Goal: Task Accomplishment & Management: Complete application form

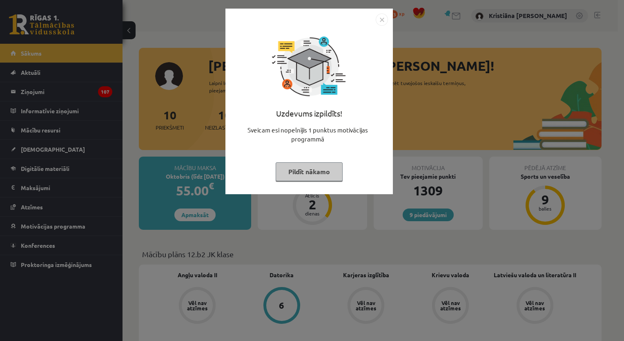
click at [304, 171] on button "Pildīt nākamo" at bounding box center [309, 171] width 67 height 19
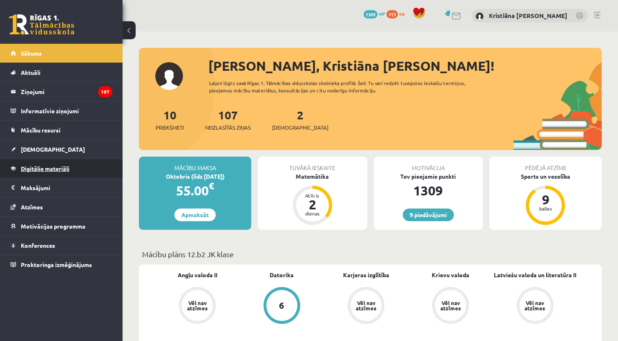
click at [55, 168] on span "Digitālie materiāli" at bounding box center [45, 168] width 49 height 7
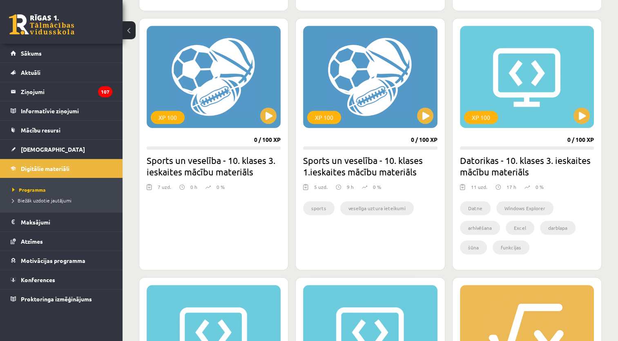
scroll to position [587, 0]
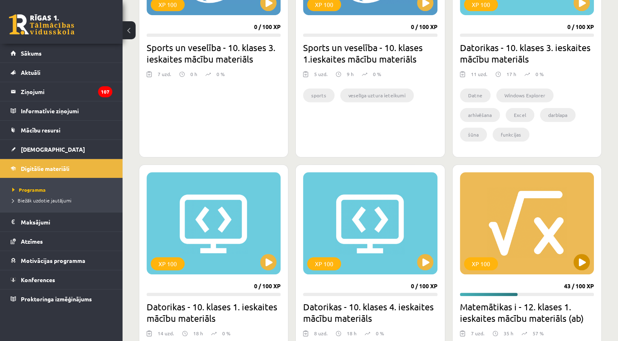
click at [542, 243] on div "XP 100" at bounding box center [527, 223] width 134 height 102
click at [534, 256] on div "XP 100" at bounding box center [527, 223] width 134 height 102
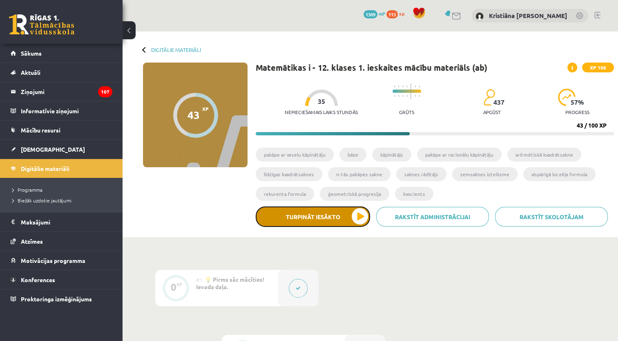
click at [360, 214] on button "Turpināt iesākto" at bounding box center [313, 216] width 114 height 20
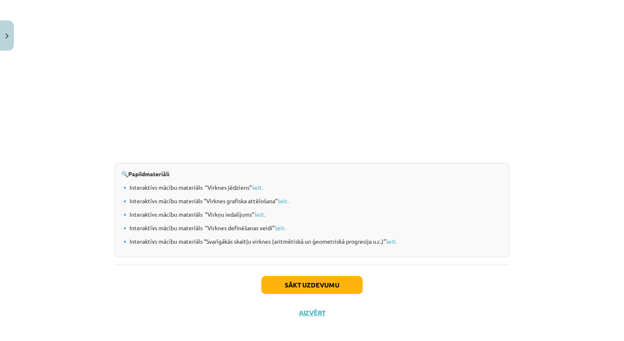
scroll to position [804, 0]
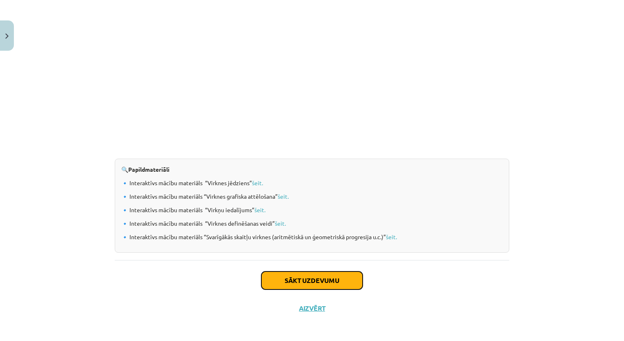
click at [322, 281] on button "Sākt uzdevumu" at bounding box center [311, 280] width 101 height 18
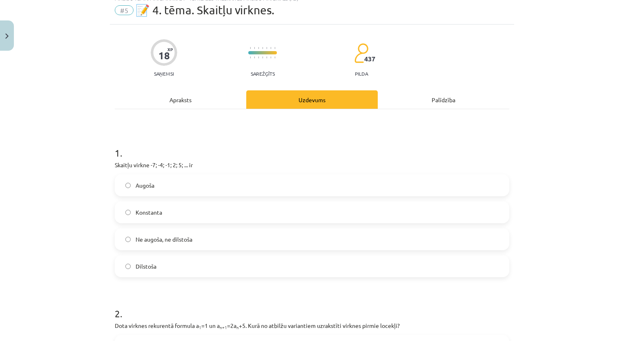
scroll to position [29, 0]
click at [570, 148] on div "Mācību tēma: Matemātikas i - 12. klases 1. ieskaites mācību materiāls (ab) #5 📝…" at bounding box center [312, 170] width 624 height 341
click at [581, 128] on div "Mācību tēma: Matemātikas i - 12. klases 1. ieskaites mācību materiāls (ab) #5 📝…" at bounding box center [312, 170] width 624 height 341
click at [579, 128] on div "Mācību tēma: Matemātikas i - 12. klases 1. ieskaites mācību materiāls (ab) #5 📝…" at bounding box center [312, 170] width 624 height 341
click at [573, 132] on div "Mācību tēma: Matemātikas i - 12. klases 1. ieskaites mācību materiāls (ab) #5 📝…" at bounding box center [312, 170] width 624 height 341
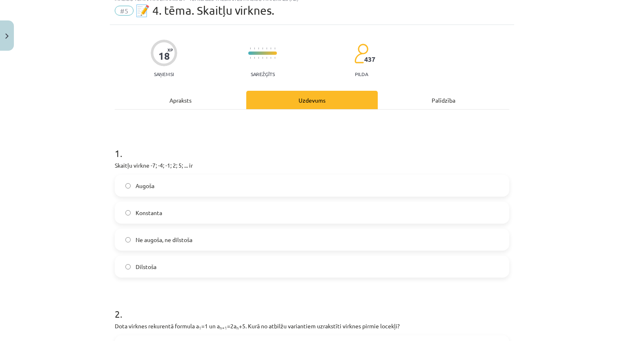
click at [573, 138] on div "Mācību tēma: Matemātikas i - 12. klases 1. ieskaites mācību materiāls (ab) #5 📝…" at bounding box center [312, 170] width 624 height 341
click at [544, 142] on div "Mācību tēma: Matemātikas i - 12. klases 1. ieskaites mācību materiāls (ab) #5 📝…" at bounding box center [312, 170] width 624 height 341
click at [543, 141] on div "Mācību tēma: Matemātikas i - 12. klases 1. ieskaites mācību materiāls (ab) #5 📝…" at bounding box center [312, 170] width 624 height 341
click at [536, 141] on div "Mācību tēma: Matemātikas i - 12. klases 1. ieskaites mācību materiāls (ab) #5 📝…" at bounding box center [312, 170] width 624 height 341
click at [581, 141] on div "Mācību tēma: Matemātikas i - 12. klases 1. ieskaites mācību materiāls (ab) #5 📝…" at bounding box center [312, 170] width 624 height 341
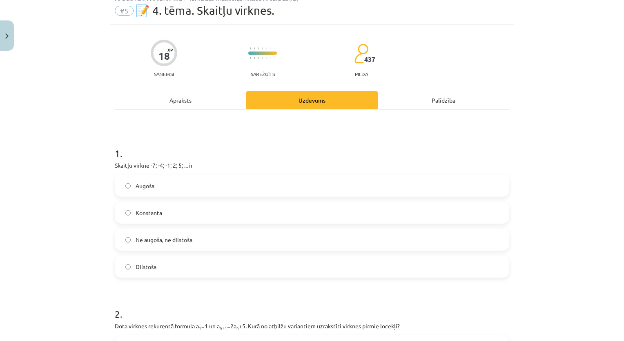
click at [539, 142] on div "Mācību tēma: Matemātikas i - 12. klases 1. ieskaites mācību materiāls (ab) #5 📝…" at bounding box center [312, 170] width 624 height 341
click at [538, 147] on div "Mācību tēma: Matemātikas i - 12. klases 1. ieskaites mācību materiāls (ab) #5 📝…" at bounding box center [312, 170] width 624 height 341
click at [585, 141] on div "Mācību tēma: Matemātikas i - 12. klases 1. ieskaites mācību materiāls (ab) #5 📝…" at bounding box center [312, 170] width 624 height 341
click at [536, 144] on div "Mācību tēma: Matemātikas i - 12. klases 1. ieskaites mācību materiāls (ab) #5 📝…" at bounding box center [312, 170] width 624 height 341
click at [582, 143] on div "Mācību tēma: Matemātikas i - 12. klases 1. ieskaites mācību materiāls (ab) #5 📝…" at bounding box center [312, 170] width 624 height 341
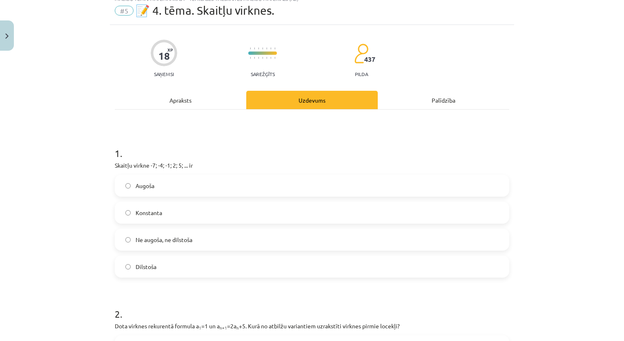
click at [543, 141] on div "Mācību tēma: Matemātikas i - 12. klases 1. ieskaites mācību materiāls (ab) #5 📝…" at bounding box center [312, 170] width 624 height 341
click at [544, 142] on div "Mācību tēma: Matemātikas i - 12. klases 1. ieskaites mācību materiāls (ab) #5 📝…" at bounding box center [312, 170] width 624 height 341
click at [577, 145] on div "Mācību tēma: Matemātikas i - 12. klases 1. ieskaites mācību materiāls (ab) #5 📝…" at bounding box center [312, 170] width 624 height 341
click at [440, 181] on label "Augoša" at bounding box center [312, 185] width 393 height 20
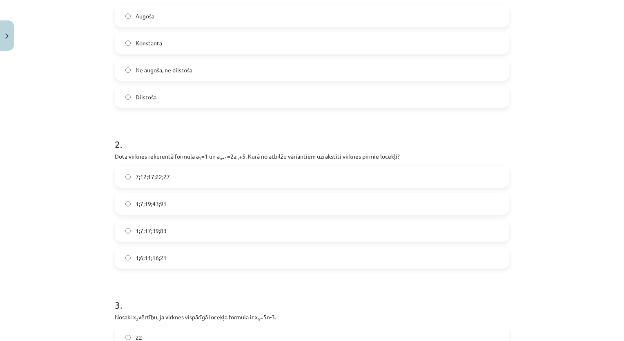
scroll to position [199, 0]
click at [143, 267] on label "1;6;11;16;21" at bounding box center [312, 258] width 393 height 20
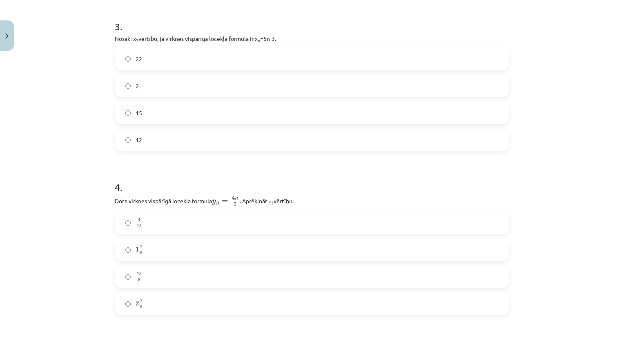
scroll to position [476, 0]
click at [295, 229] on label "4 15 4 15" at bounding box center [312, 224] width 393 height 20
click at [287, 147] on label "12" at bounding box center [312, 141] width 393 height 20
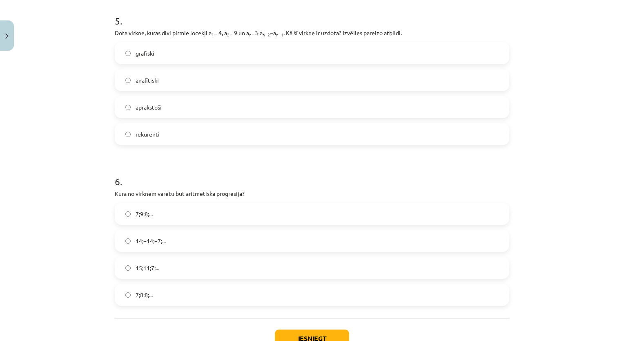
scroll to position [807, 0]
click at [167, 135] on label "rekurenti" at bounding box center [312, 134] width 393 height 20
click at [163, 266] on label "15;11;7;..." at bounding box center [312, 267] width 393 height 20
click at [319, 333] on button "Iesniegt" at bounding box center [312, 338] width 74 height 18
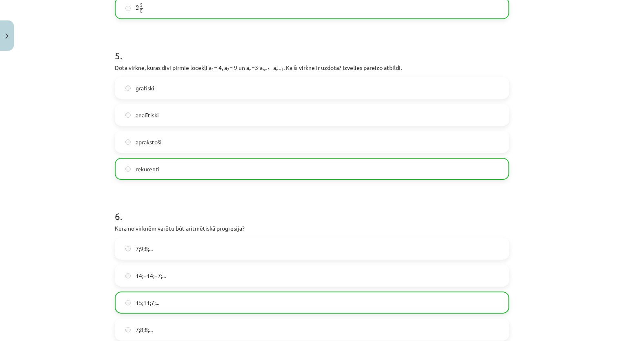
scroll to position [892, 0]
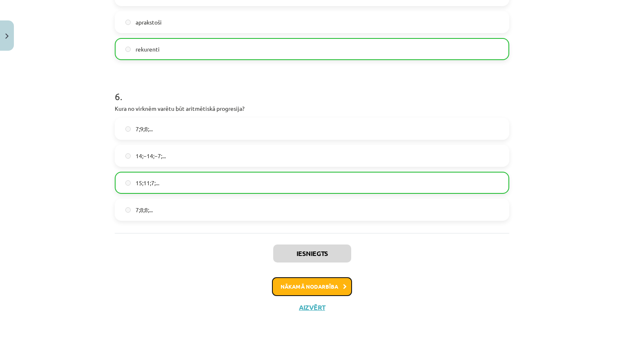
click at [330, 286] on button "Nākamā nodarbība" at bounding box center [312, 286] width 80 height 19
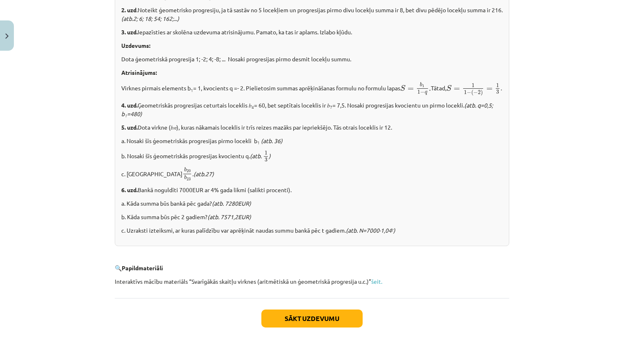
scroll to position [983, 0]
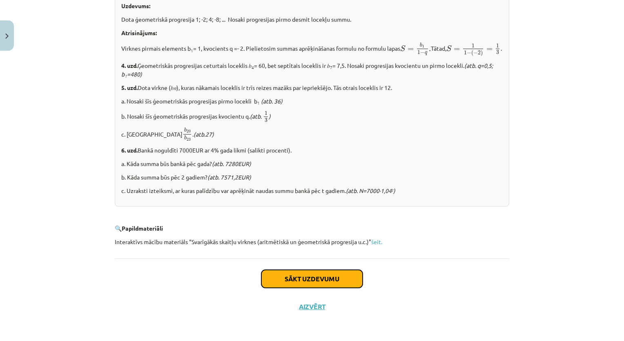
click at [324, 281] on button "Sākt uzdevumu" at bounding box center [311, 279] width 101 height 18
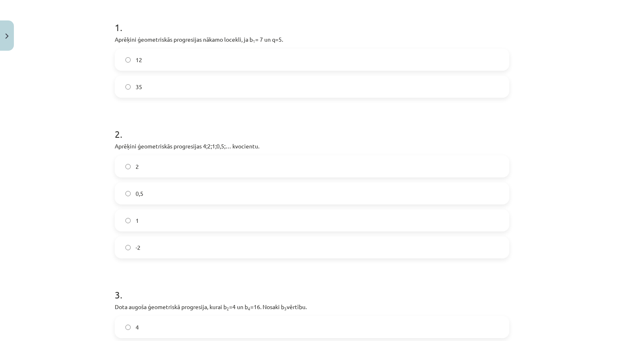
scroll to position [159, 0]
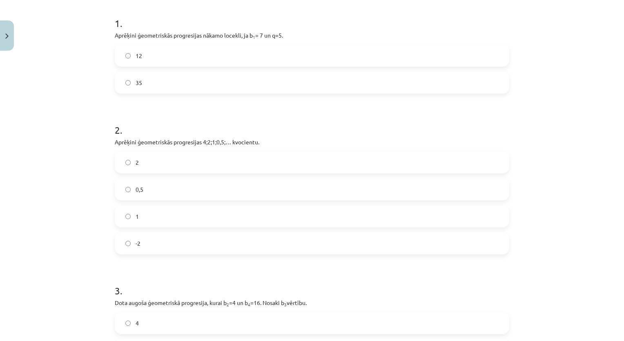
click at [400, 82] on label "35" at bounding box center [312, 82] width 393 height 20
click at [353, 185] on label "0,5" at bounding box center [312, 189] width 393 height 20
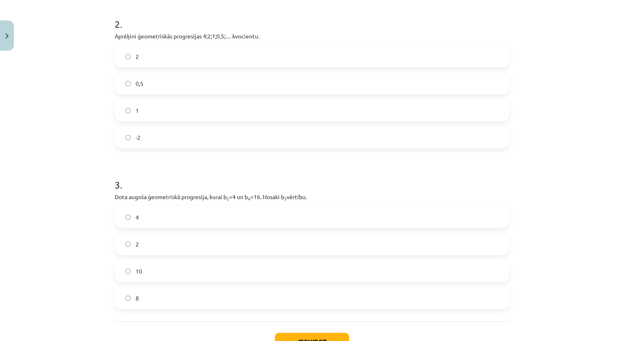
scroll to position [328, 0]
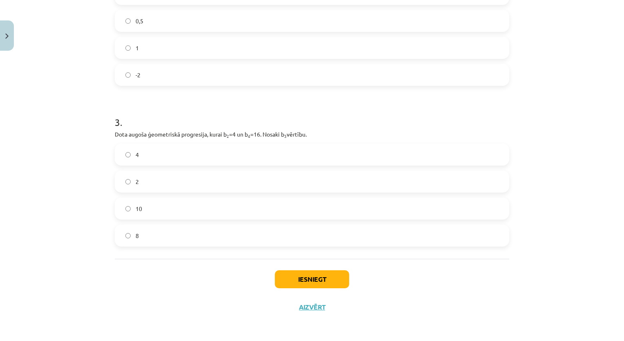
click at [127, 242] on label "8" at bounding box center [312, 235] width 393 height 20
click at [285, 284] on button "Iesniegt" at bounding box center [312, 279] width 74 height 18
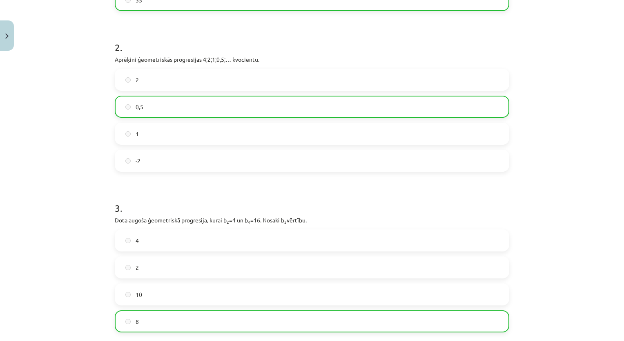
scroll to position [353, 0]
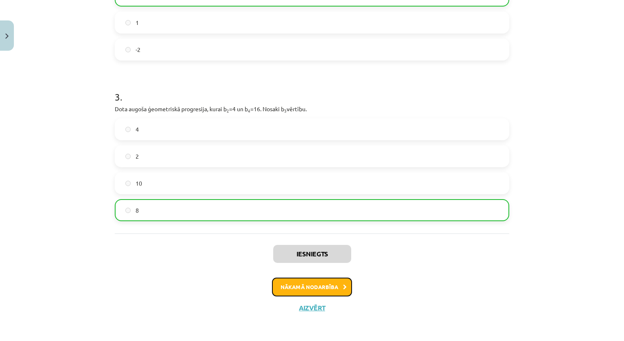
click at [325, 286] on button "Nākamā nodarbība" at bounding box center [312, 286] width 80 height 19
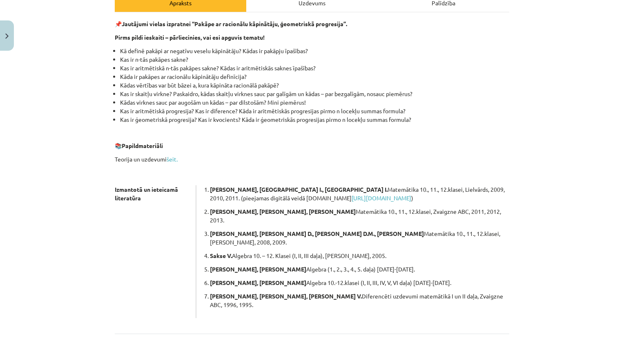
scroll to position [128, 0]
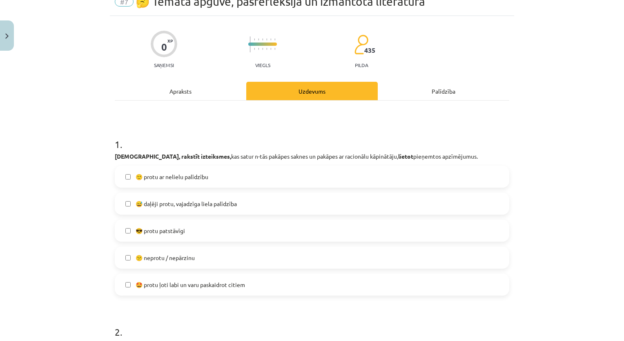
scroll to position [20, 0]
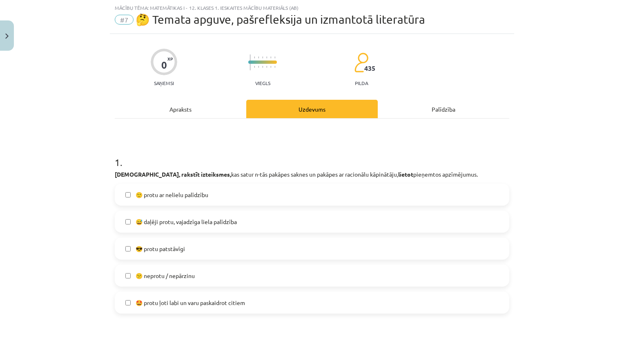
click at [230, 228] on label "😅 daļēji protu, vajadzīga liela palīdzība" at bounding box center [312, 221] width 393 height 20
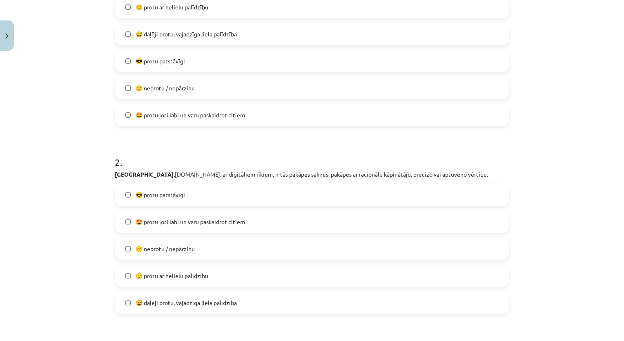
scroll to position [207, 0]
click at [379, 274] on label "🙂 protu ar nelielu palīdzību" at bounding box center [312, 276] width 393 height 20
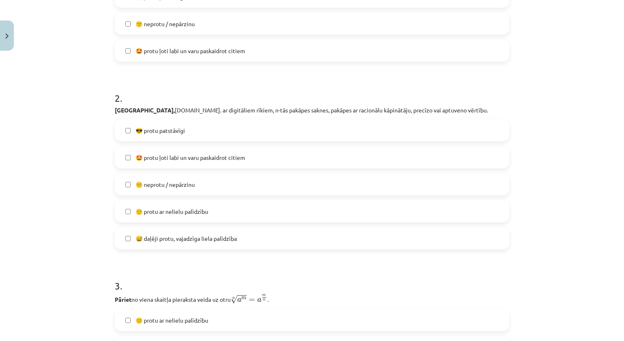
scroll to position [270, 0]
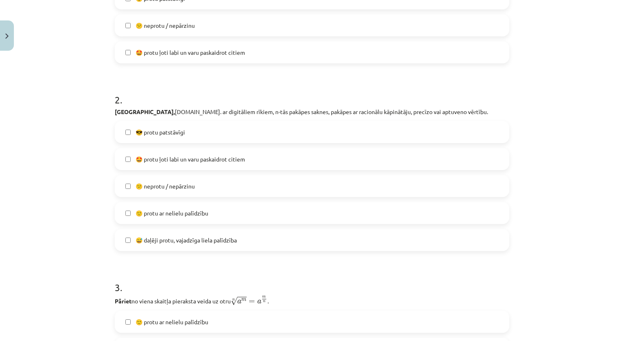
click at [377, 236] on label "😅 daļēji protu, vajadzīga liela palīdzība" at bounding box center [312, 240] width 393 height 20
click at [369, 214] on label "🙂 protu ar nelielu palīdzību" at bounding box center [312, 213] width 393 height 20
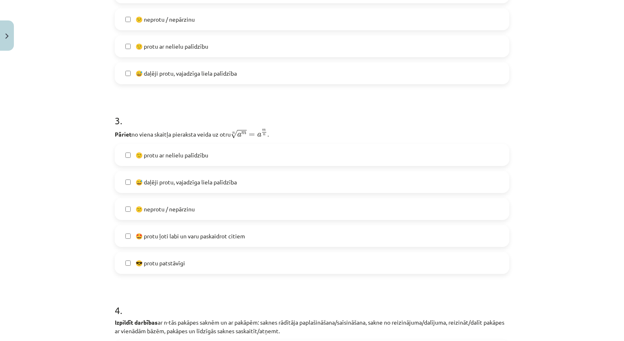
scroll to position [436, 0]
click at [328, 187] on label "😅 daļēji protu, vajadzīga liela palīdzība" at bounding box center [312, 183] width 393 height 20
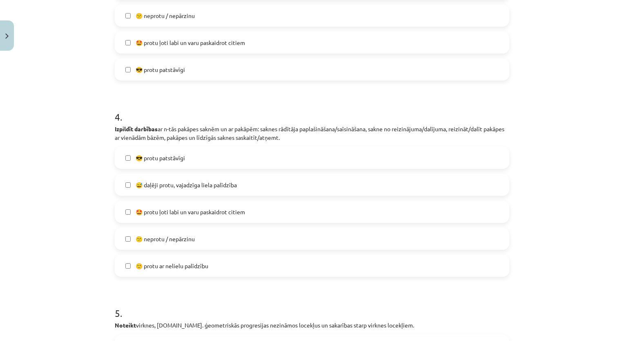
scroll to position [635, 0]
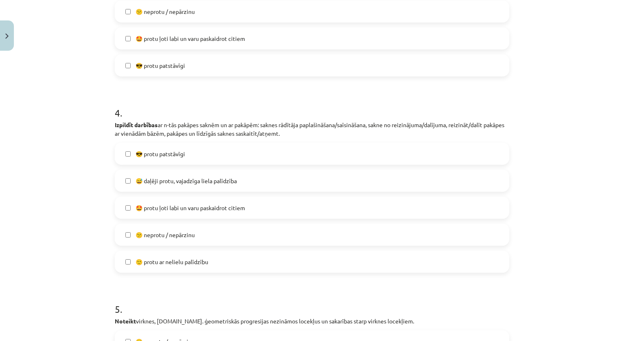
click at [399, 179] on label "😅 daļēji protu, vajadzīga liela palīdzība" at bounding box center [312, 180] width 393 height 20
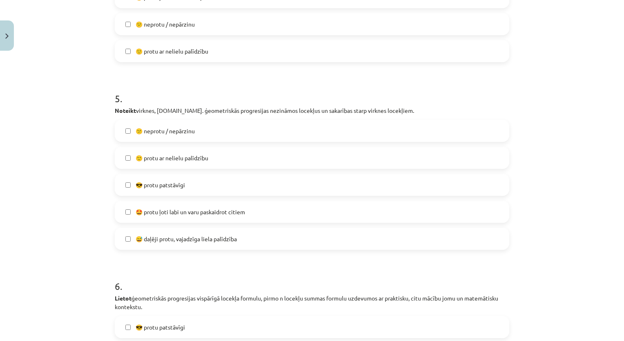
scroll to position [842, 0]
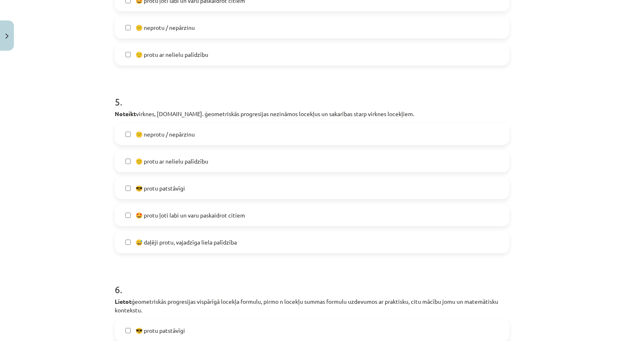
click at [291, 243] on label "😅 daļēji protu, vajadzīga liela palīdzība" at bounding box center [312, 242] width 393 height 20
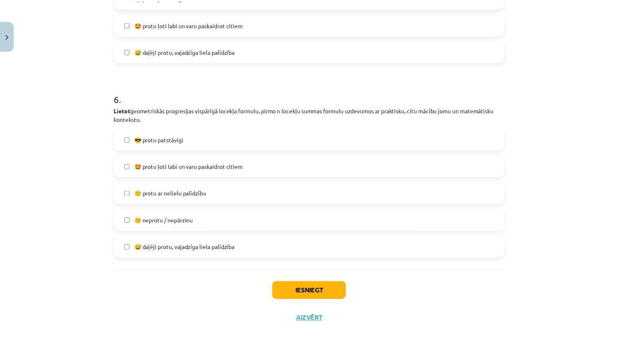
scroll to position [1031, 0]
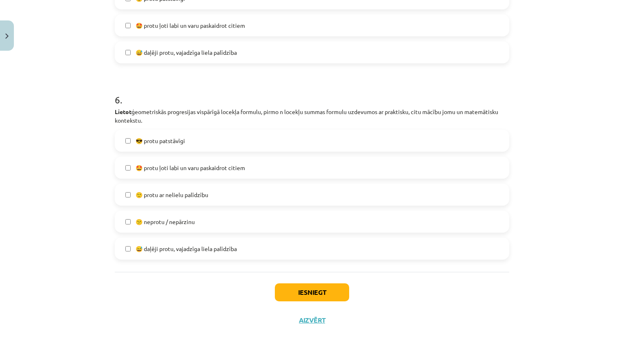
click at [245, 259] on div "😅 daļēji protu, vajadzīga liela palīdzība" at bounding box center [312, 248] width 395 height 22
click at [250, 248] on label "😅 daļēji protu, vajadzīga liela palīdzība" at bounding box center [312, 248] width 393 height 20
click at [304, 295] on button "Iesniegt" at bounding box center [312, 292] width 74 height 18
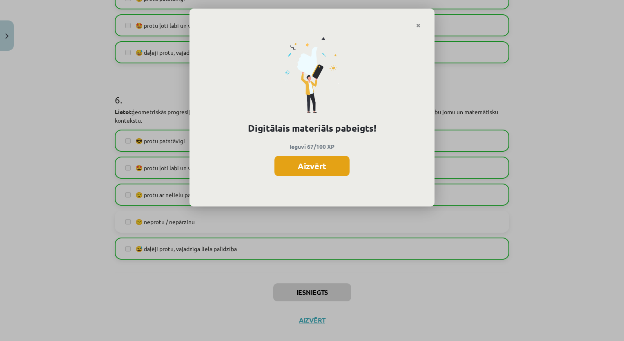
click at [317, 166] on button "Aizvērt" at bounding box center [312, 166] width 75 height 20
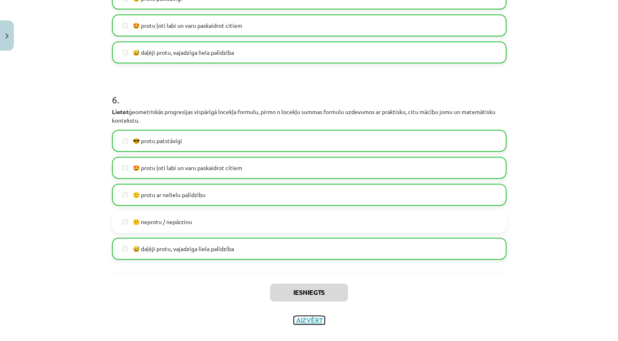
click at [309, 318] on button "Aizvērt" at bounding box center [309, 320] width 31 height 8
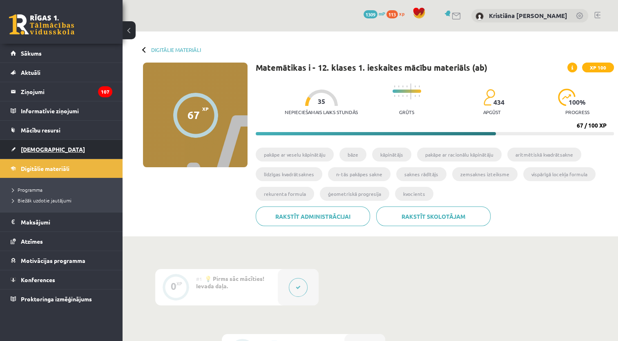
click at [35, 150] on span "[DEMOGRAPHIC_DATA]" at bounding box center [53, 148] width 64 height 7
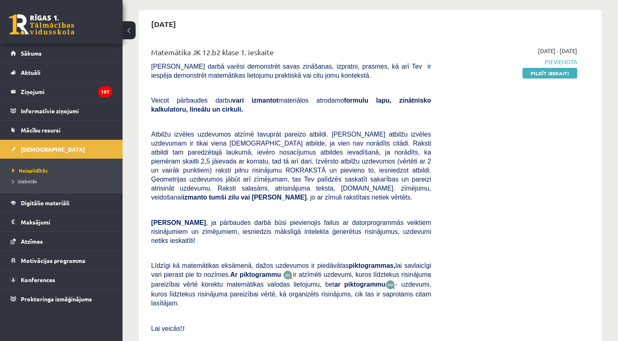
scroll to position [76, 0]
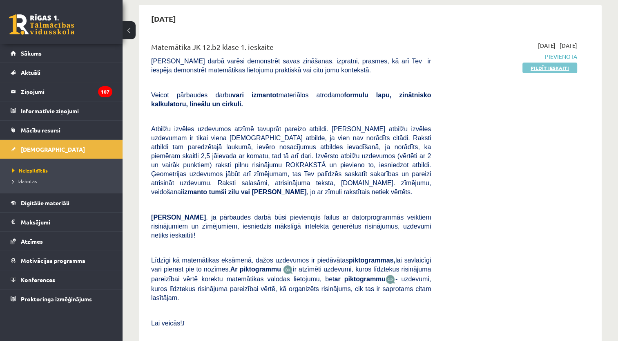
click at [562, 68] on link "Pildīt ieskaiti" at bounding box center [550, 68] width 55 height 11
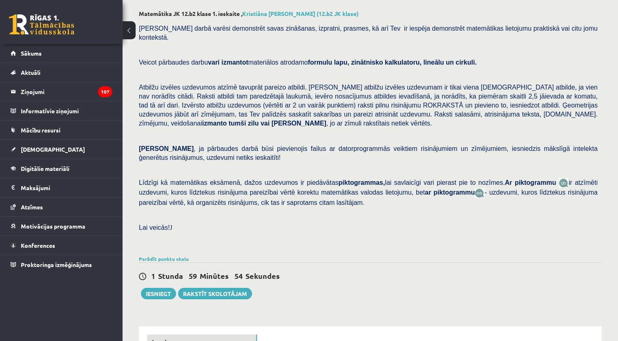
scroll to position [83, 0]
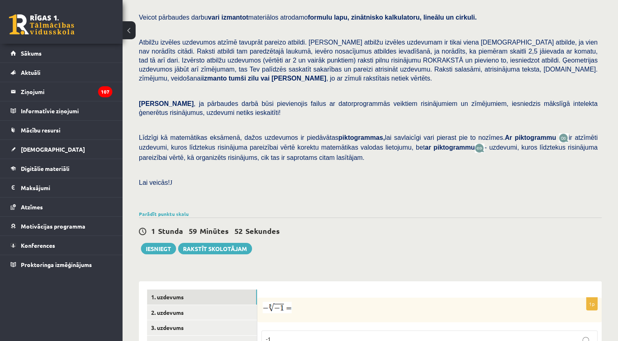
click at [129, 33] on button at bounding box center [129, 30] width 13 height 18
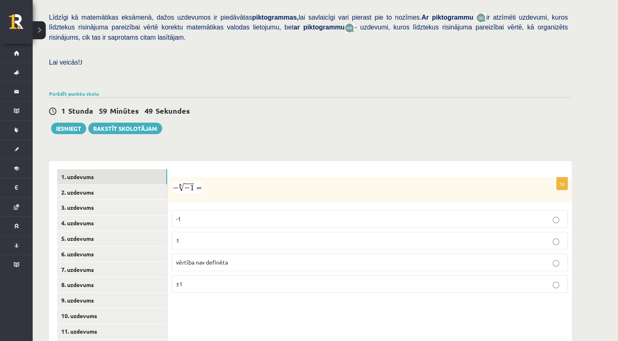
scroll to position [192, 0]
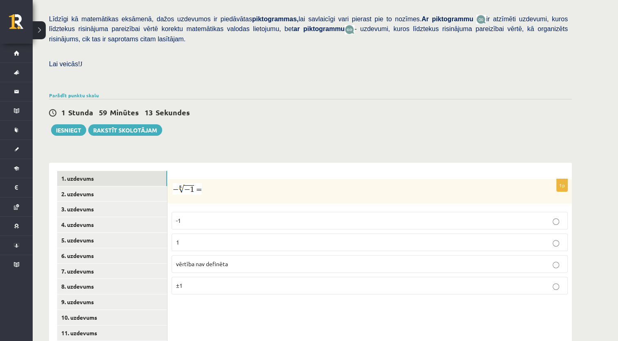
click at [318, 238] on p "1" at bounding box center [369, 242] width 387 height 9
click at [101, 186] on link "2. uzdevums" at bounding box center [112, 193] width 110 height 15
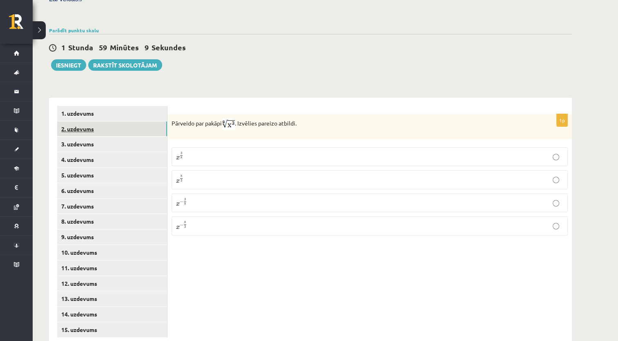
scroll to position [257, 0]
click at [368, 147] on label "x 3 8 x 3 8" at bounding box center [370, 156] width 396 height 19
click at [132, 136] on link "3. uzdevums" at bounding box center [112, 143] width 110 height 15
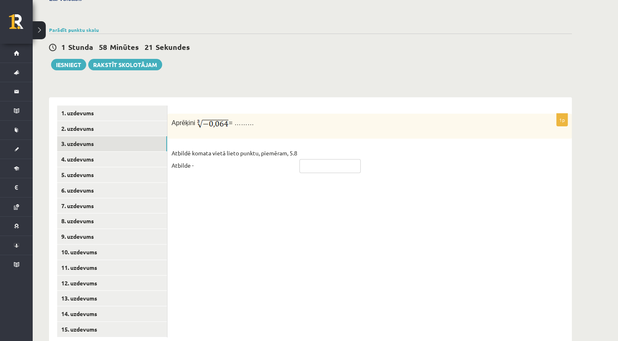
click at [336, 159] on input "text" at bounding box center [329, 166] width 61 height 14
type input "****"
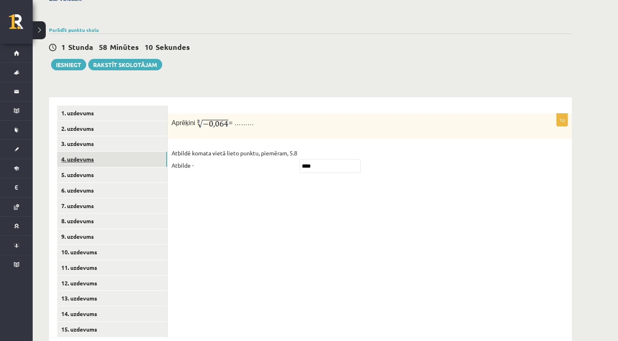
click at [118, 152] on link "4. uzdevums" at bounding box center [112, 159] width 110 height 15
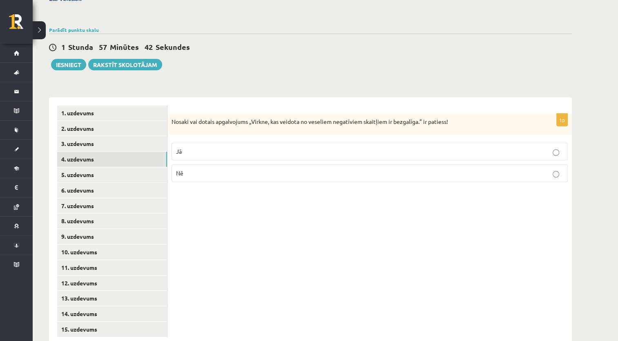
click at [282, 147] on p "Jā" at bounding box center [369, 151] width 387 height 9
click at [144, 167] on link "5. uzdevums" at bounding box center [112, 174] width 110 height 15
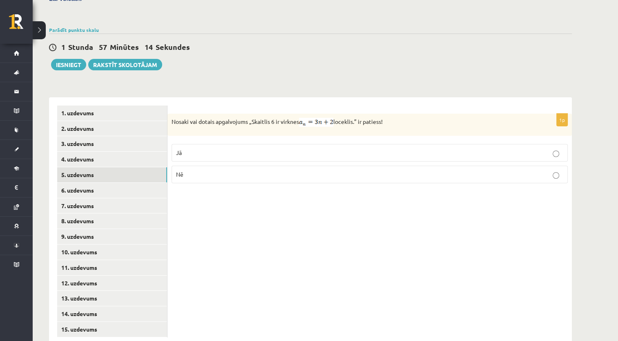
click at [430, 148] on p "Jā" at bounding box center [369, 152] width 387 height 9
click at [144, 183] on link "6. uzdevums" at bounding box center [112, 190] width 110 height 15
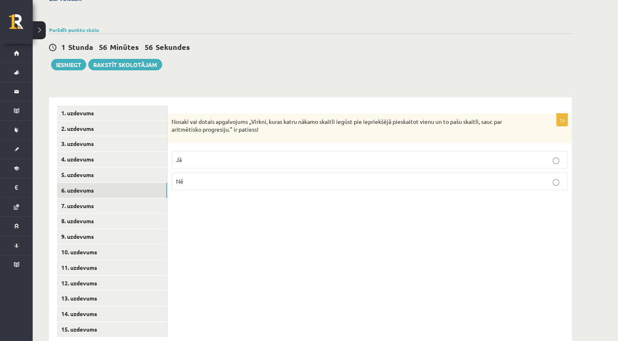
click at [250, 155] on p "Jā" at bounding box center [369, 159] width 387 height 9
click at [147, 198] on link "7. uzdevums" at bounding box center [112, 205] width 110 height 15
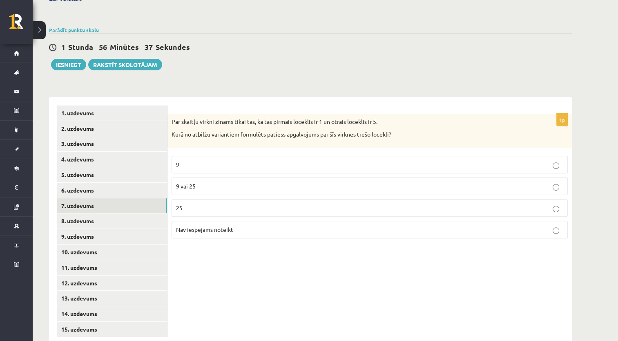
click at [330, 225] on p "Nav iespējams noteikt" at bounding box center [369, 229] width 387 height 9
click at [97, 213] on link "8. uzdevums" at bounding box center [112, 220] width 110 height 15
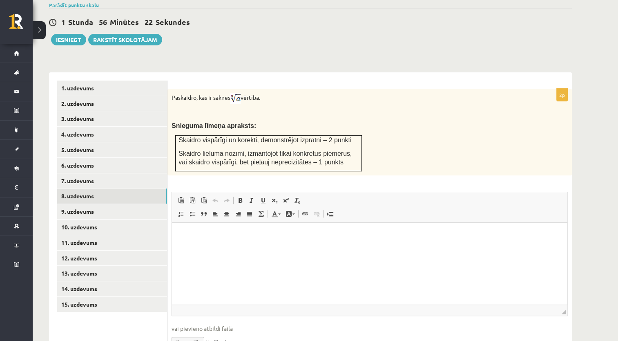
scroll to position [278, 0]
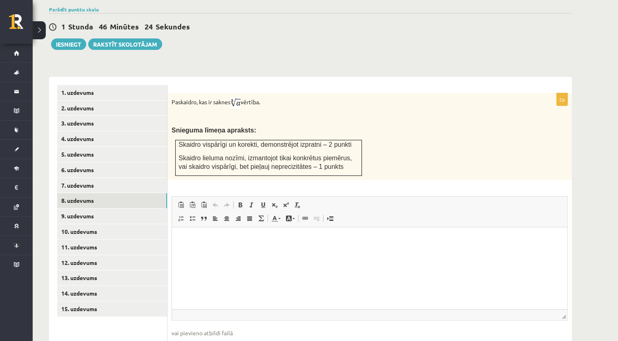
click at [175, 337] on input "file" at bounding box center [370, 345] width 396 height 17
type input "**********"
click at [145, 208] on link "9. uzdevums" at bounding box center [112, 215] width 110 height 15
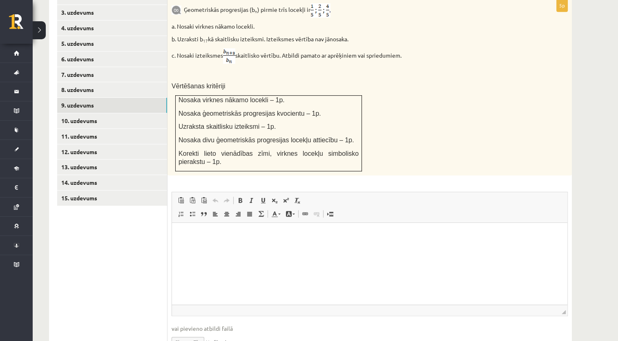
scroll to position [415, 0]
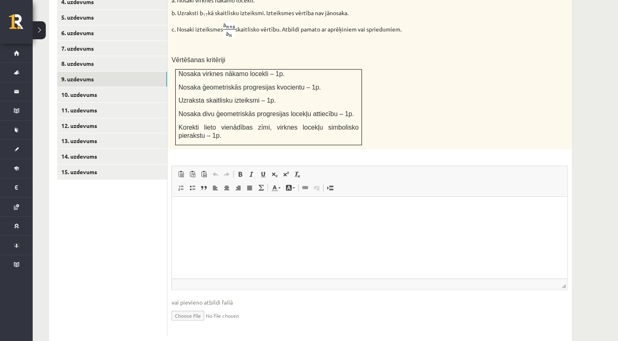
click at [190, 306] on input "file" at bounding box center [370, 314] width 396 height 17
type input "**********"
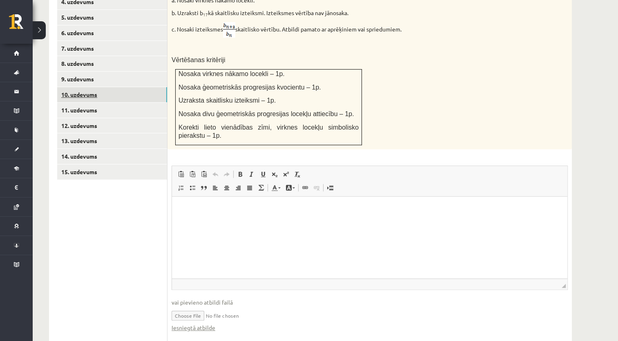
click at [137, 87] on link "10. uzdevums" at bounding box center [112, 94] width 110 height 15
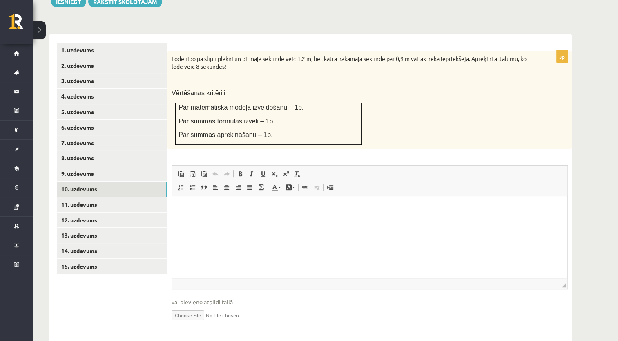
scroll to position [0, 0]
click at [183, 306] on input "file" at bounding box center [370, 314] width 396 height 17
type input "**********"
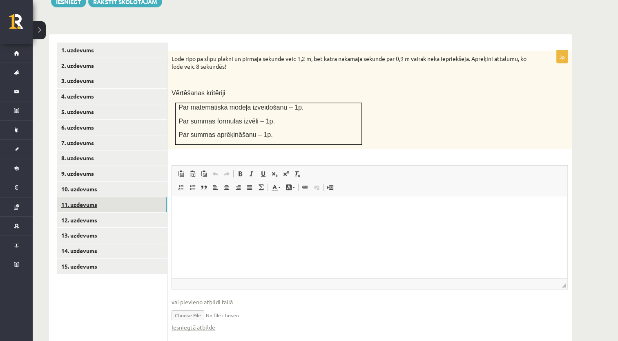
click at [108, 197] on link "11. uzdevums" at bounding box center [112, 204] width 110 height 15
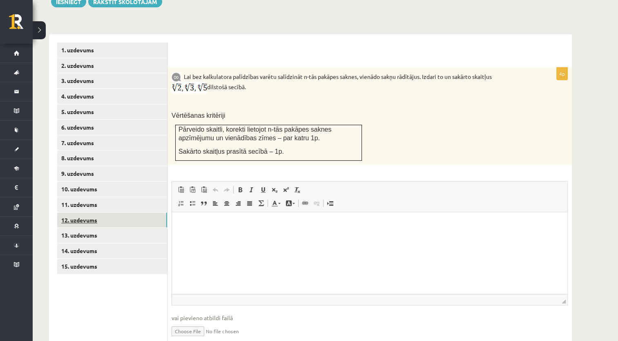
click at [104, 212] on link "12. uzdevums" at bounding box center [112, 219] width 110 height 15
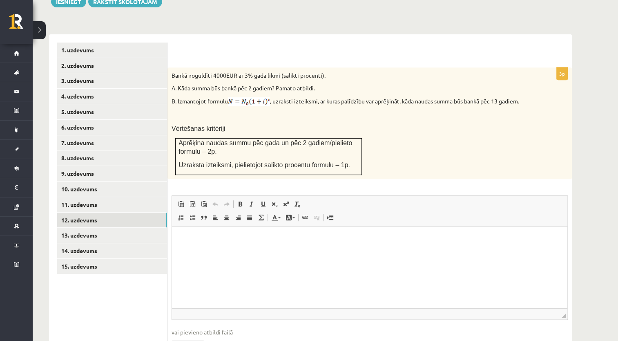
click at [191, 336] on input "file" at bounding box center [370, 344] width 396 height 17
type input "**********"
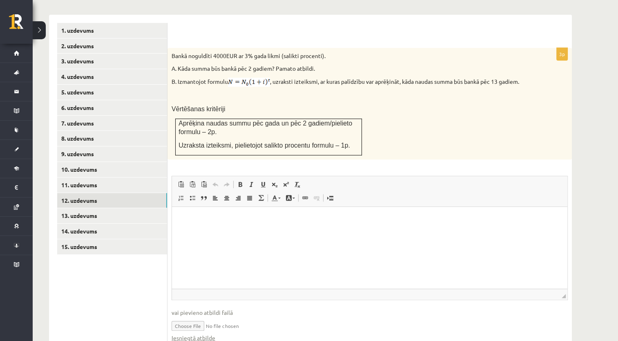
scroll to position [340, 0]
click at [92, 208] on link "13. uzdevums" at bounding box center [112, 215] width 110 height 15
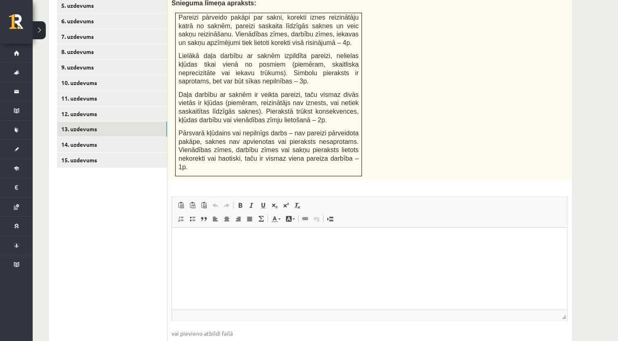
scroll to position [449, 0]
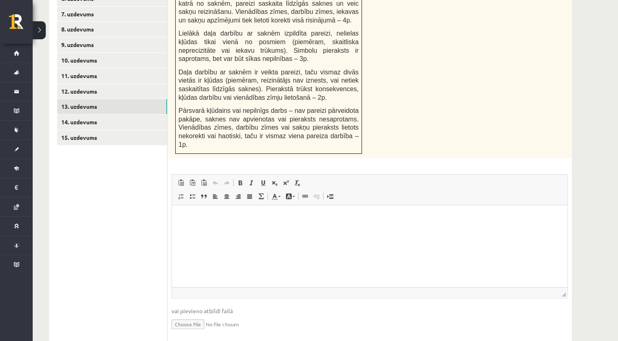
click at [180, 315] on input "file" at bounding box center [370, 323] width 396 height 17
type input "**********"
click at [119, 114] on link "14. uzdevums" at bounding box center [112, 121] width 110 height 15
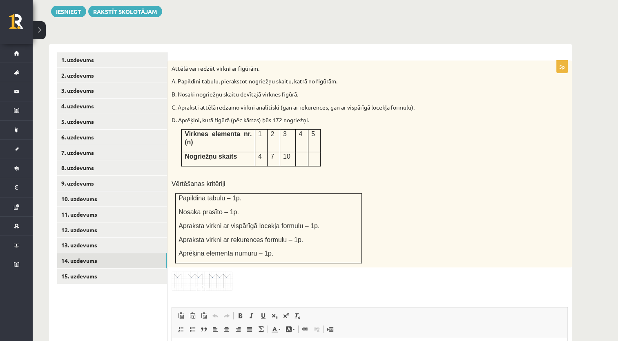
scroll to position [314, 0]
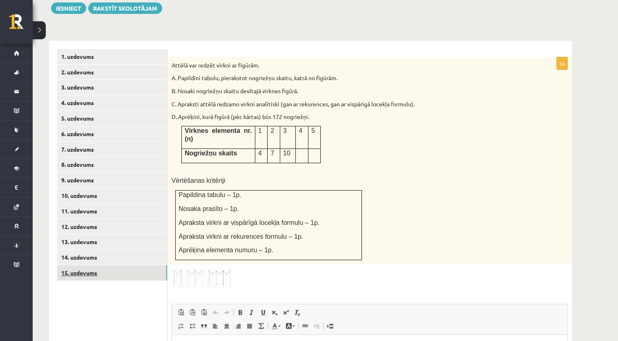
click at [98, 265] on link "15. uzdevums" at bounding box center [112, 272] width 110 height 15
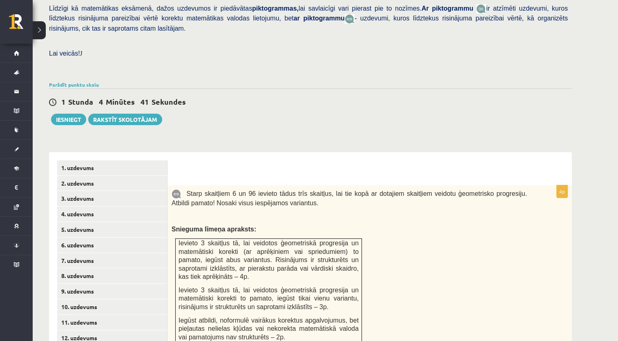
scroll to position [199, 0]
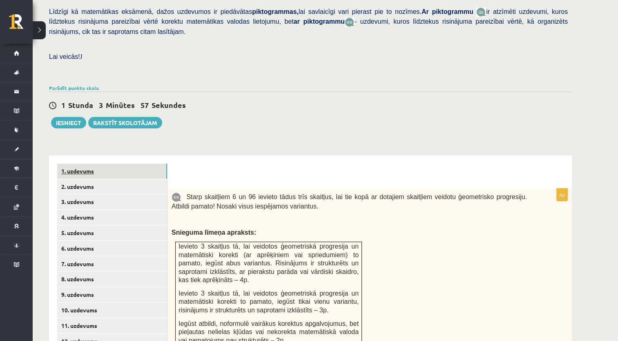
click at [83, 163] on link "1. uzdevums" at bounding box center [112, 170] width 110 height 15
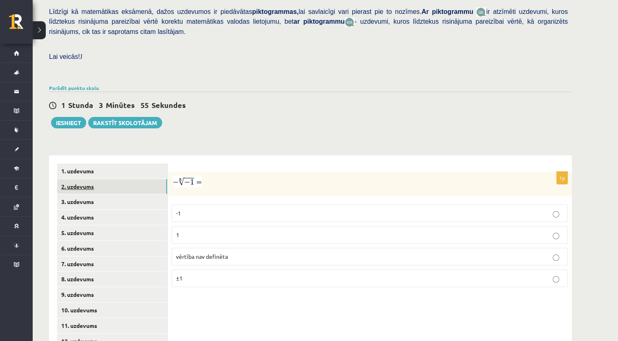
click at [88, 179] on link "2. uzdevums" at bounding box center [112, 186] width 110 height 15
click at [67, 117] on button "Iesniegt" at bounding box center [68, 122] width 35 height 11
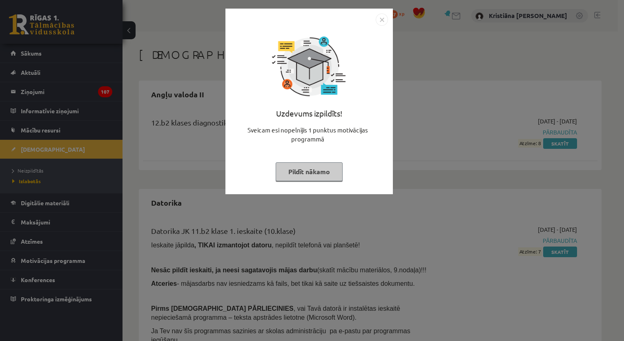
click at [306, 176] on button "Pildīt nākamo" at bounding box center [309, 171] width 67 height 19
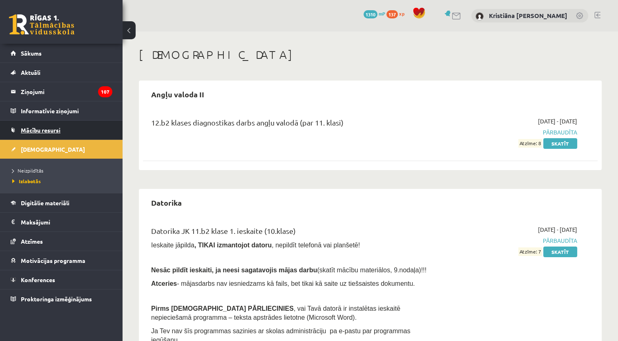
click at [82, 125] on link "Mācību resursi" at bounding box center [62, 130] width 102 height 19
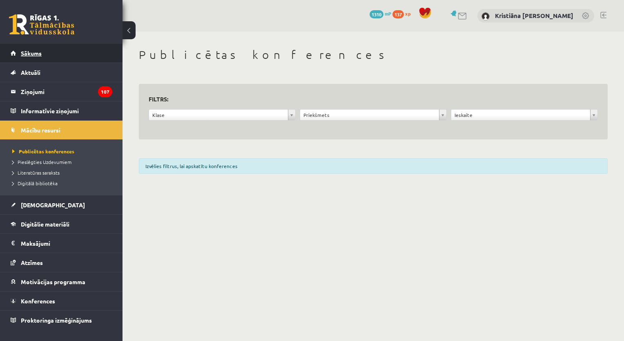
click at [99, 58] on link "Sākums" at bounding box center [62, 53] width 102 height 19
